Goal: Find specific page/section: Find specific page/section

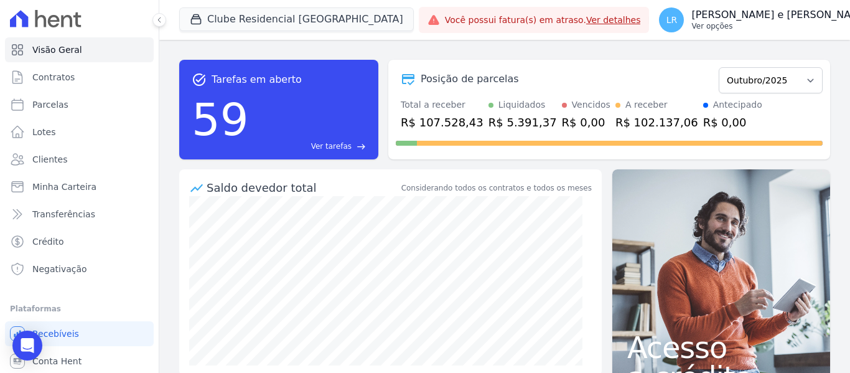
click at [766, 21] on p "[PERSON_NAME] e [PERSON_NAME]" at bounding box center [780, 15] width 178 height 12
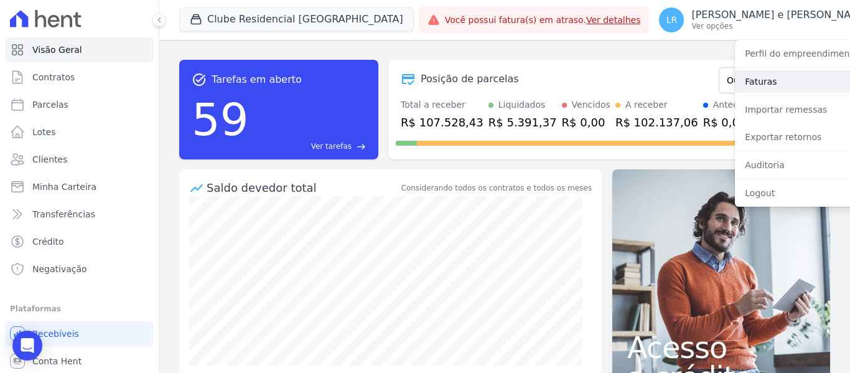
click at [735, 86] on link "Faturas" at bounding box center [814, 81] width 159 height 22
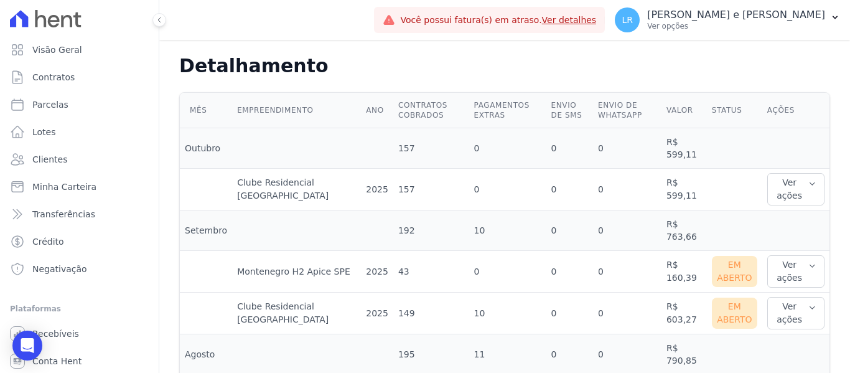
scroll to position [373, 0]
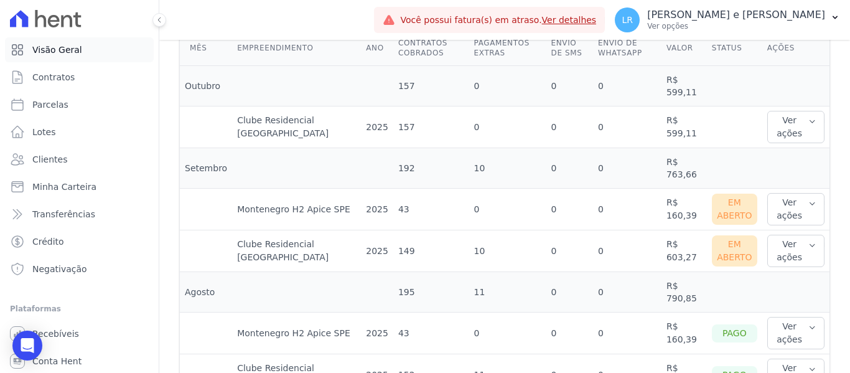
click at [27, 57] on link "Visão Geral" at bounding box center [79, 49] width 149 height 25
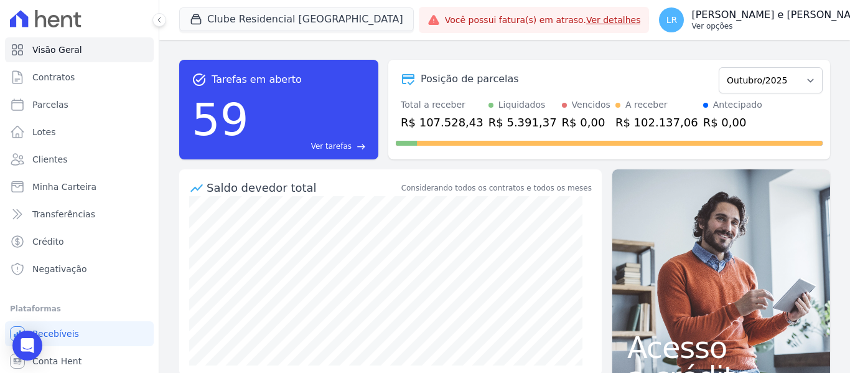
click at [707, 27] on p "Ver opções" at bounding box center [780, 26] width 178 height 10
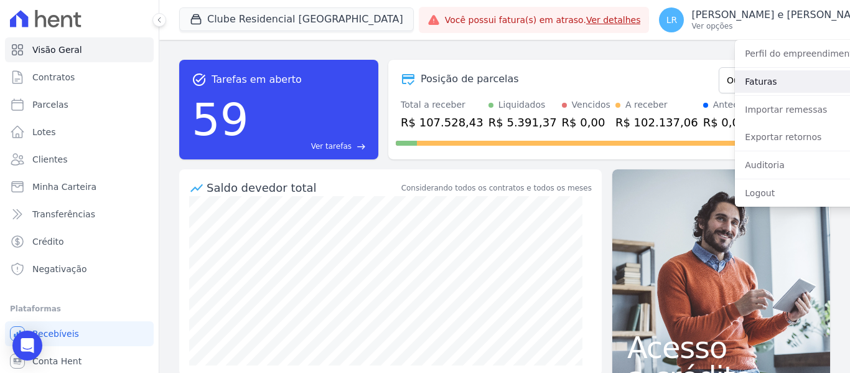
click at [735, 73] on link "Faturas" at bounding box center [814, 81] width 159 height 22
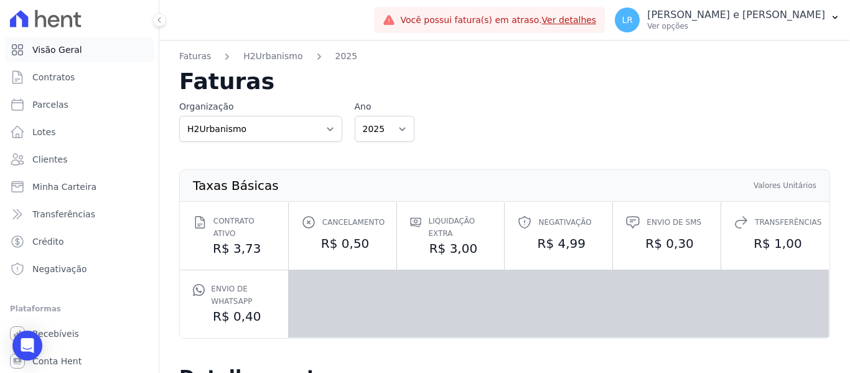
click at [72, 43] on link "Visão Geral" at bounding box center [79, 49] width 149 height 25
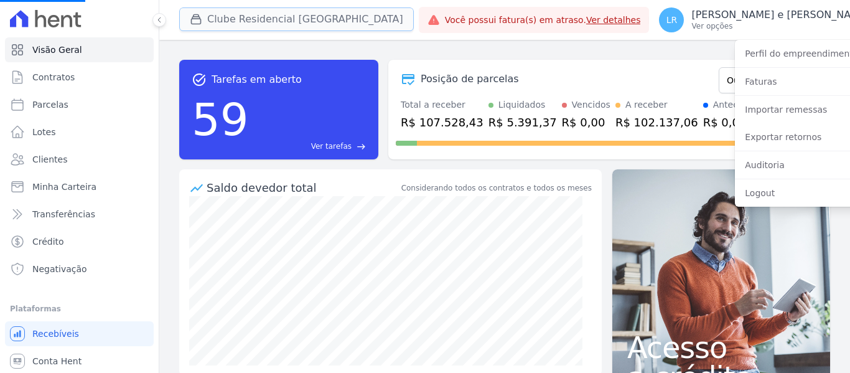
click at [291, 16] on button "Clube Residencial [GEOGRAPHIC_DATA]" at bounding box center [296, 19] width 234 height 24
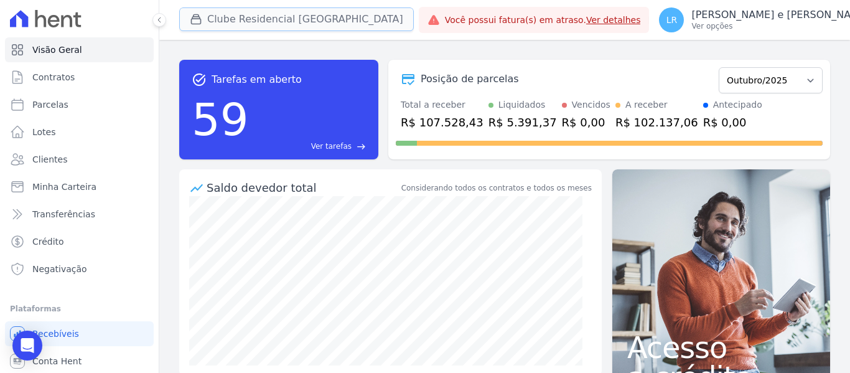
click at [287, 25] on button "Clube Residencial [GEOGRAPHIC_DATA]" at bounding box center [296, 19] width 234 height 24
